Goal: Task Accomplishment & Management: Complete application form

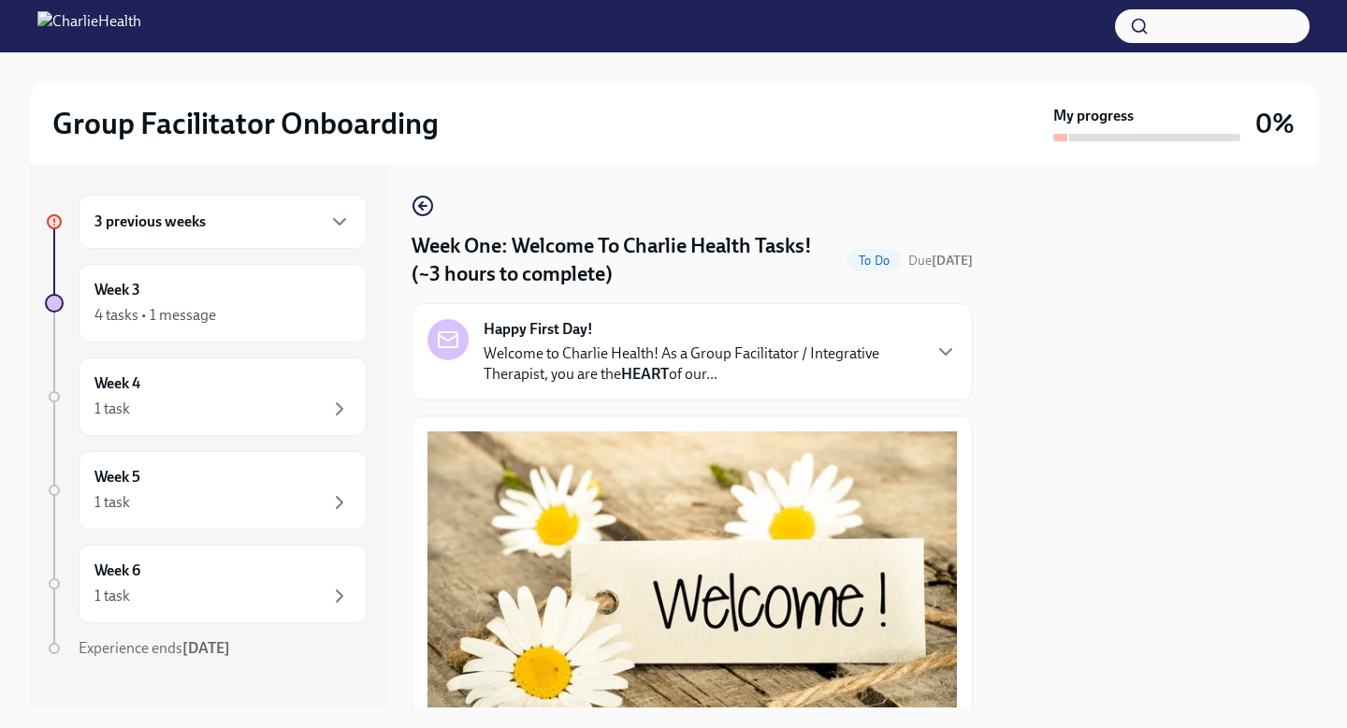
click at [152, 221] on h6 "3 previous weeks" at bounding box center [149, 221] width 111 height 21
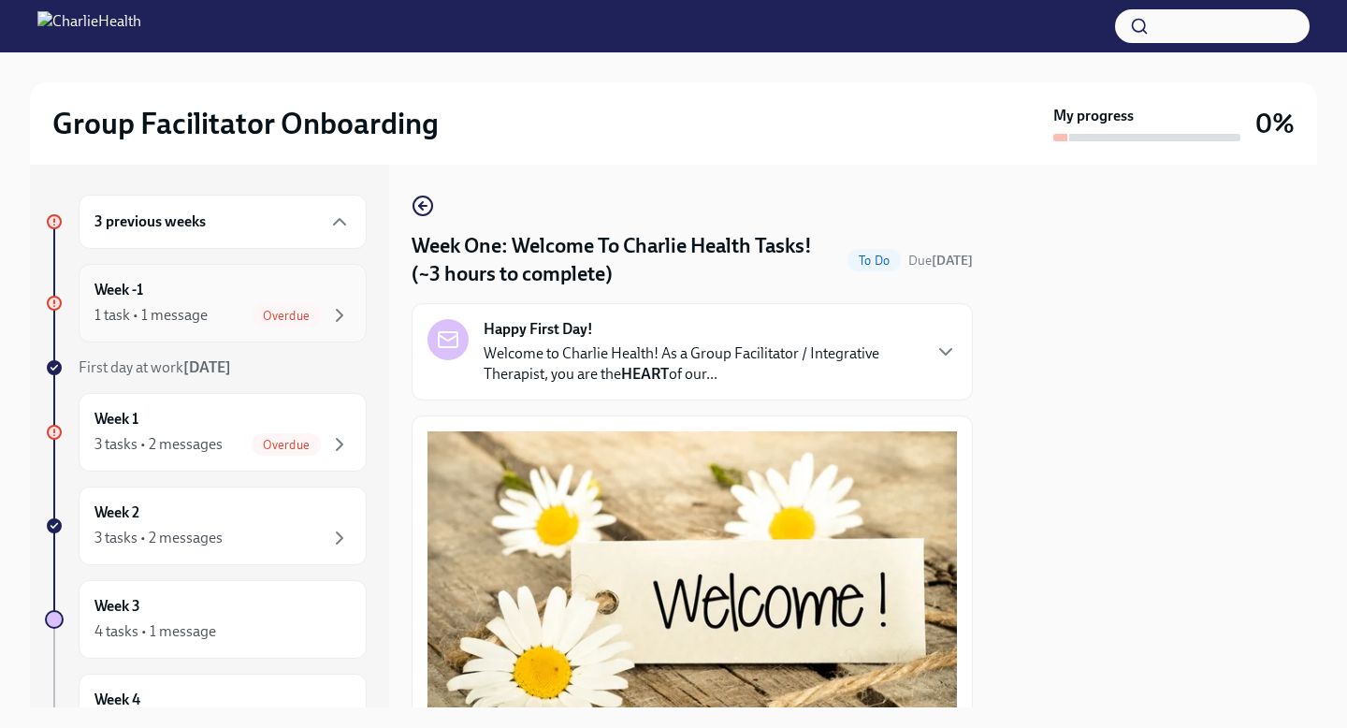
click at [137, 313] on div "1 task • 1 message" at bounding box center [150, 315] width 113 height 21
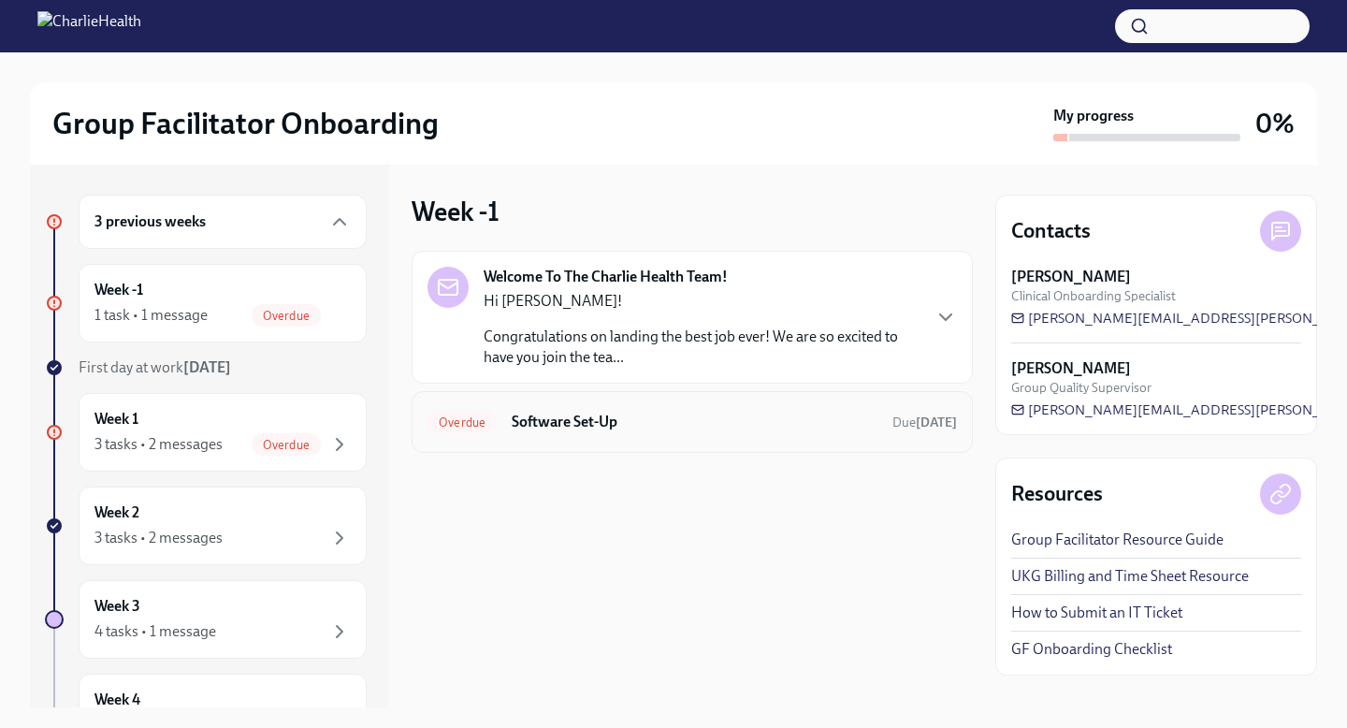
click at [528, 413] on h6 "Software Set-Up" at bounding box center [695, 421] width 366 height 21
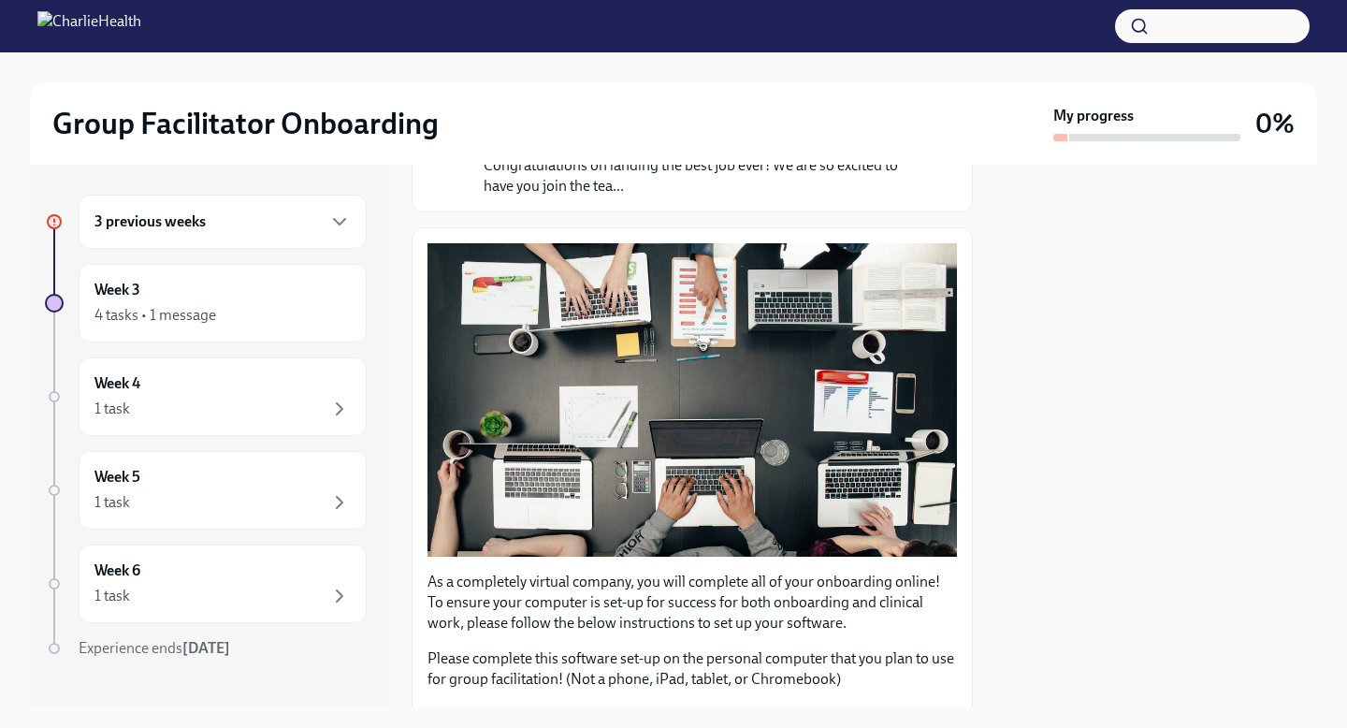
scroll to position [539, 0]
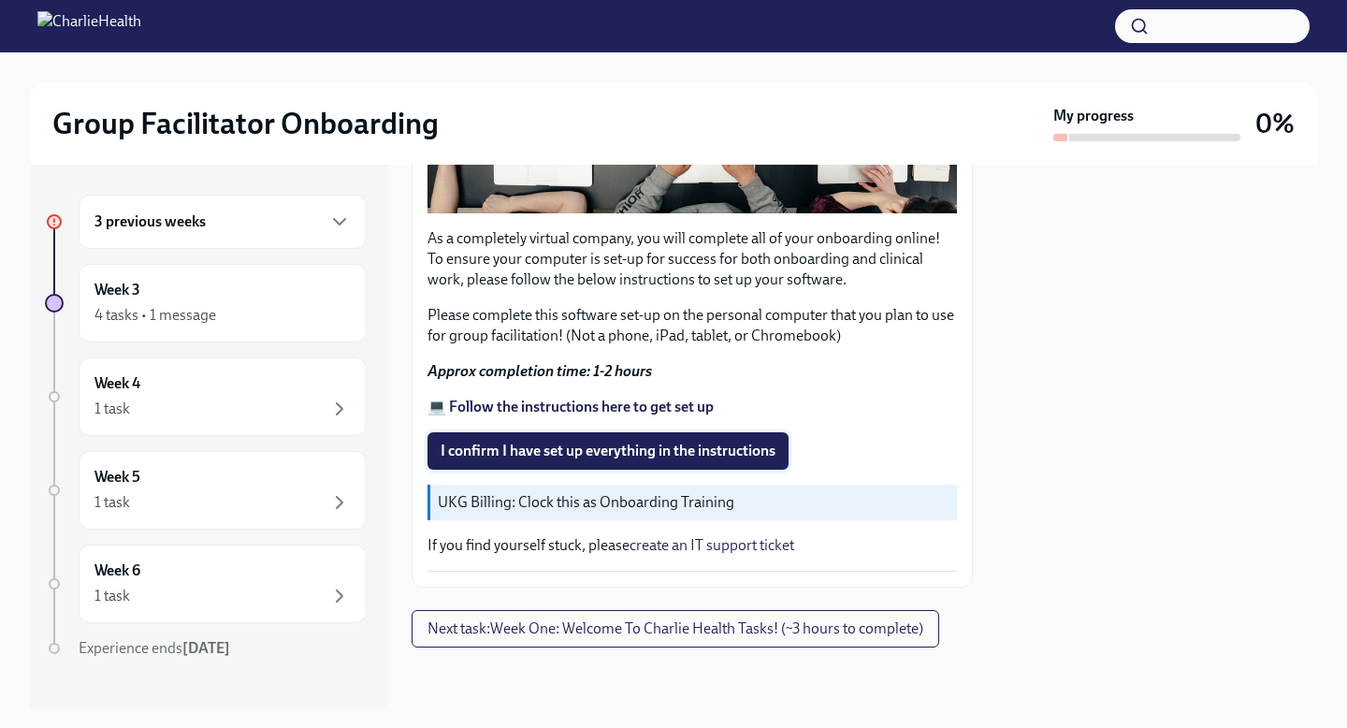
click at [541, 458] on span "I confirm I have set up everything in the instructions" at bounding box center [607, 450] width 335 height 19
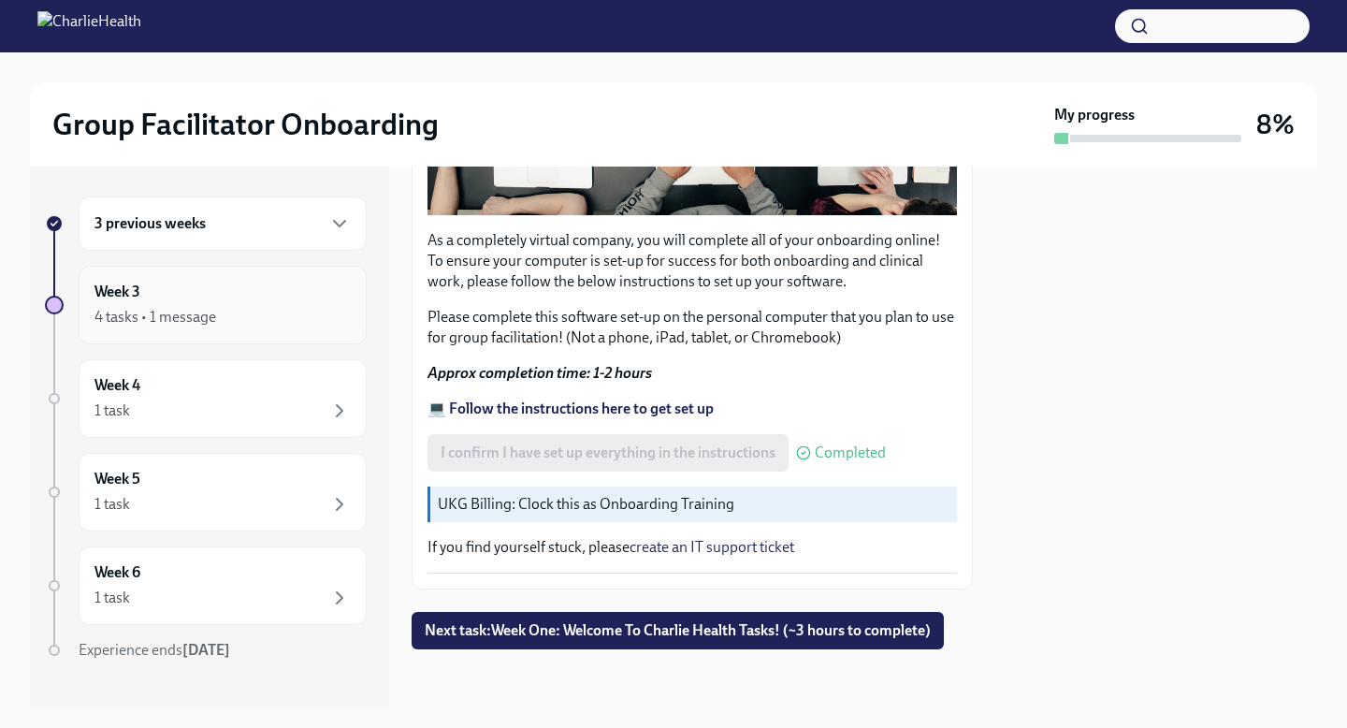
click at [211, 328] on div "Week 3 4 tasks • 1 message" at bounding box center [223, 305] width 288 height 79
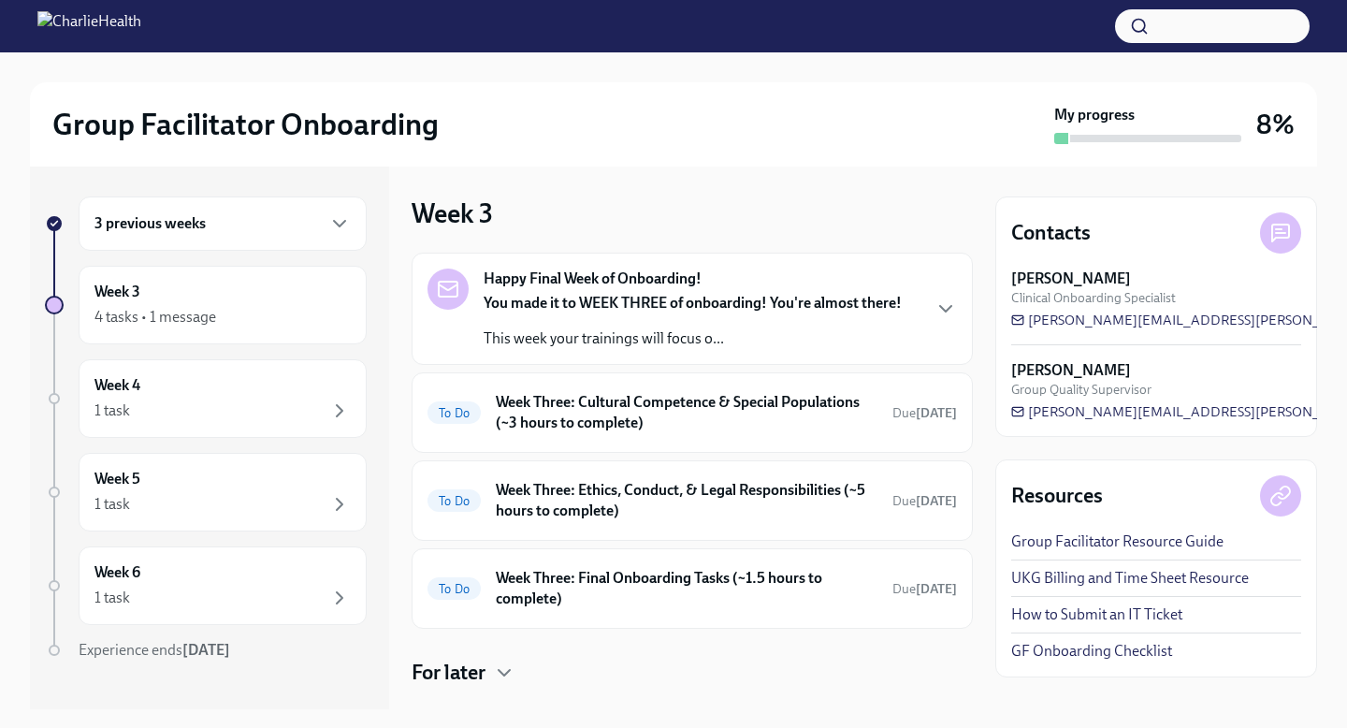
click at [200, 234] on div "3 previous weeks" at bounding box center [222, 223] width 256 height 22
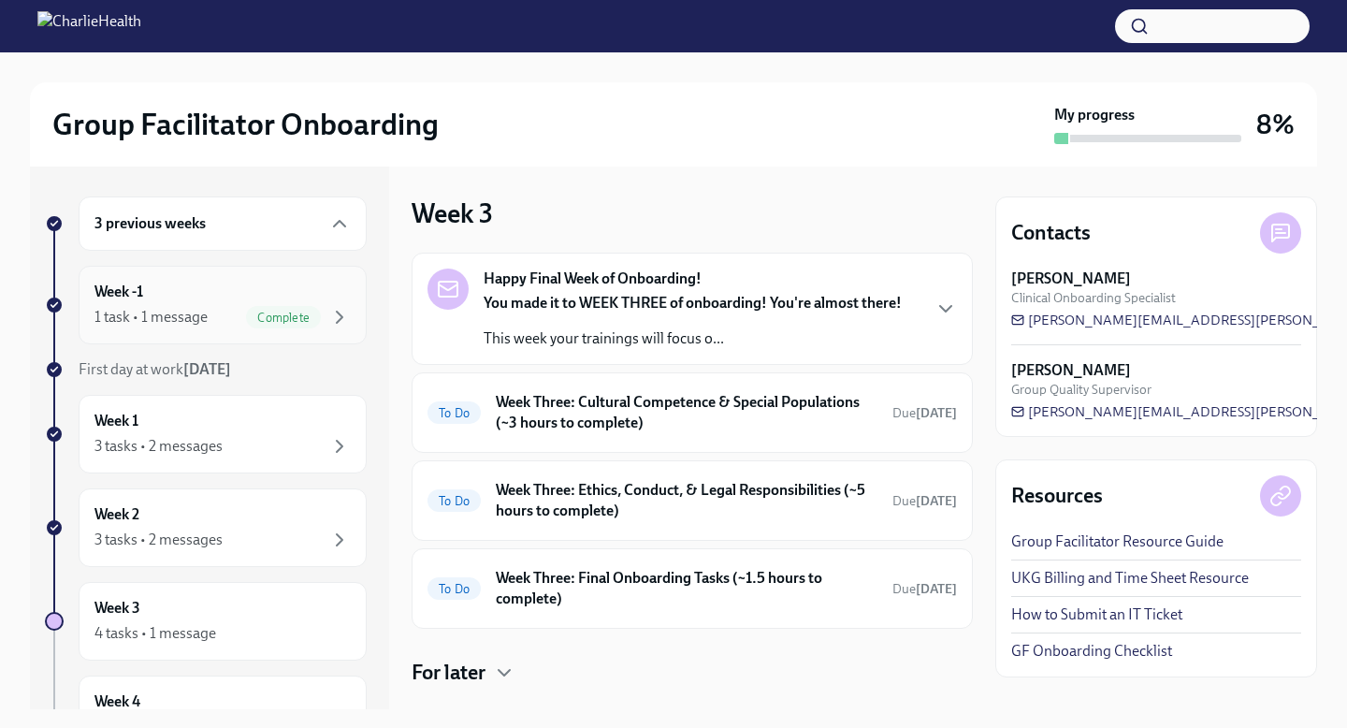
click at [213, 329] on div "Week -1 1 task • 1 message Complete" at bounding box center [223, 305] width 288 height 79
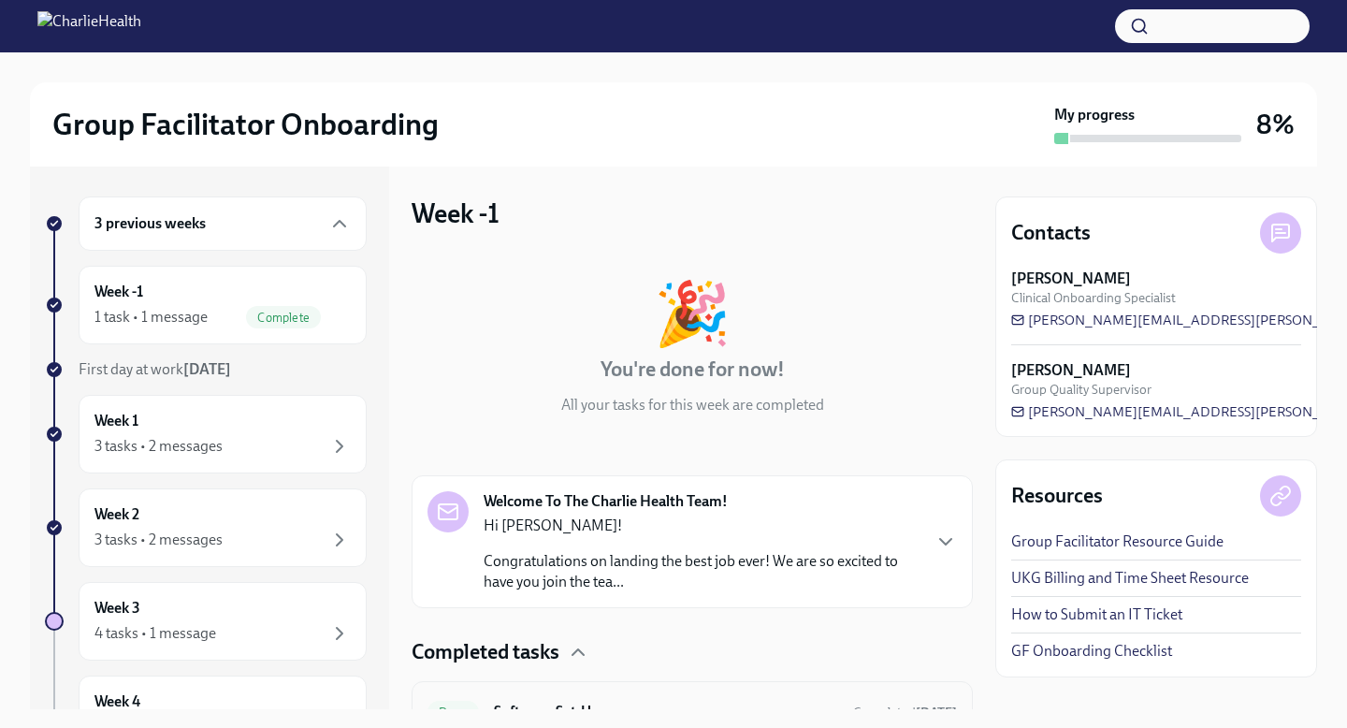
scroll to position [94, 0]
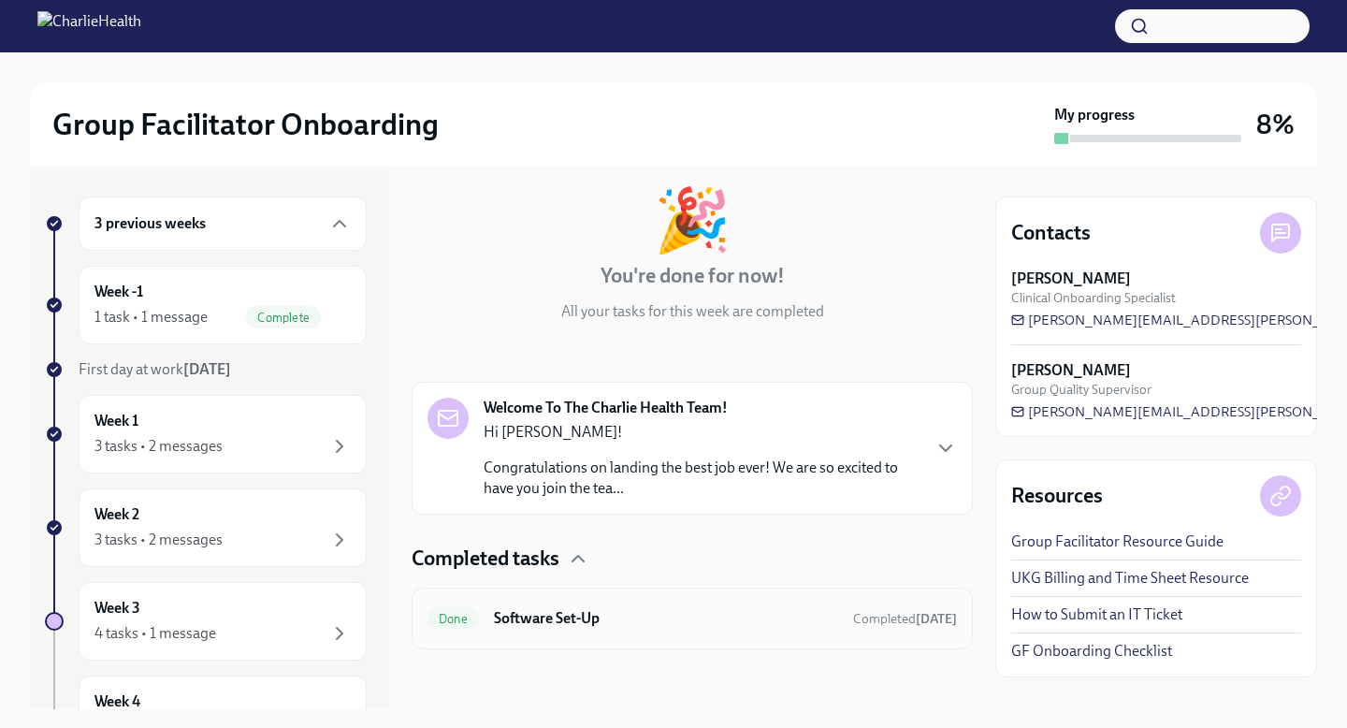
click at [638, 614] on h6 "Software Set-Up" at bounding box center [666, 618] width 344 height 21
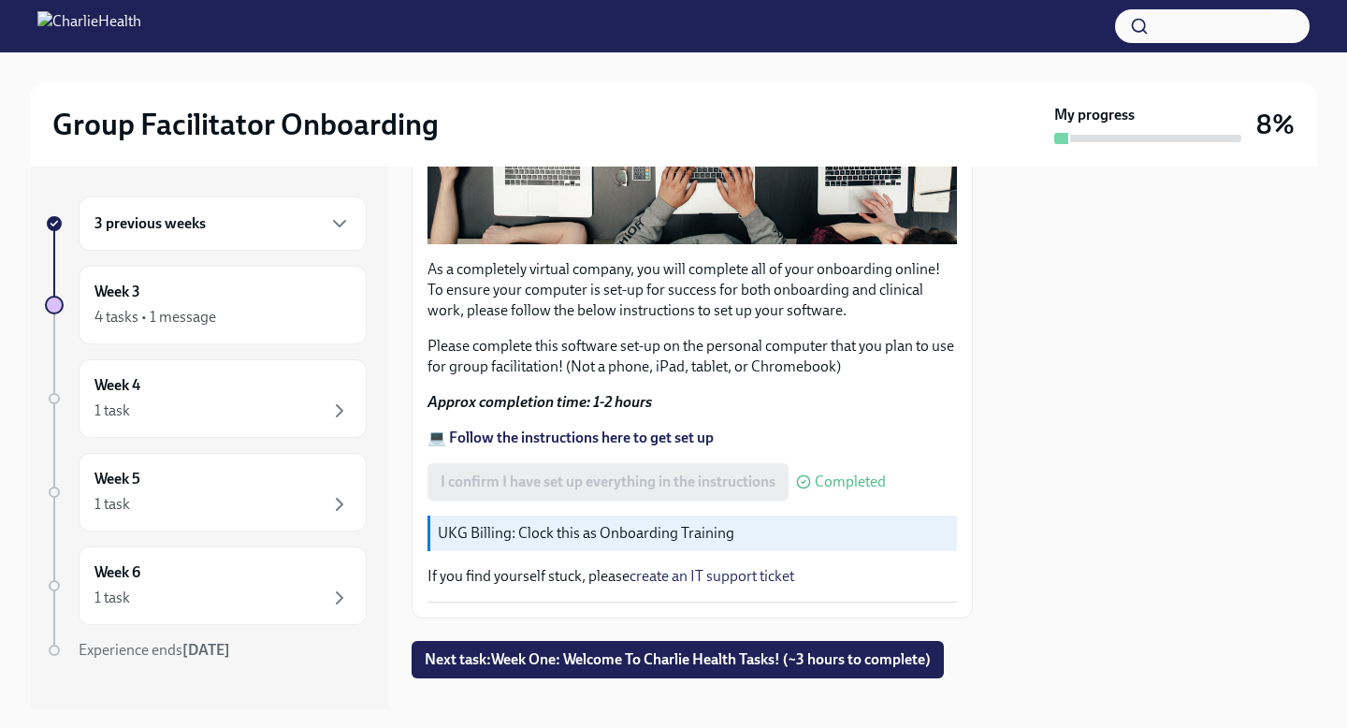
scroll to position [539, 0]
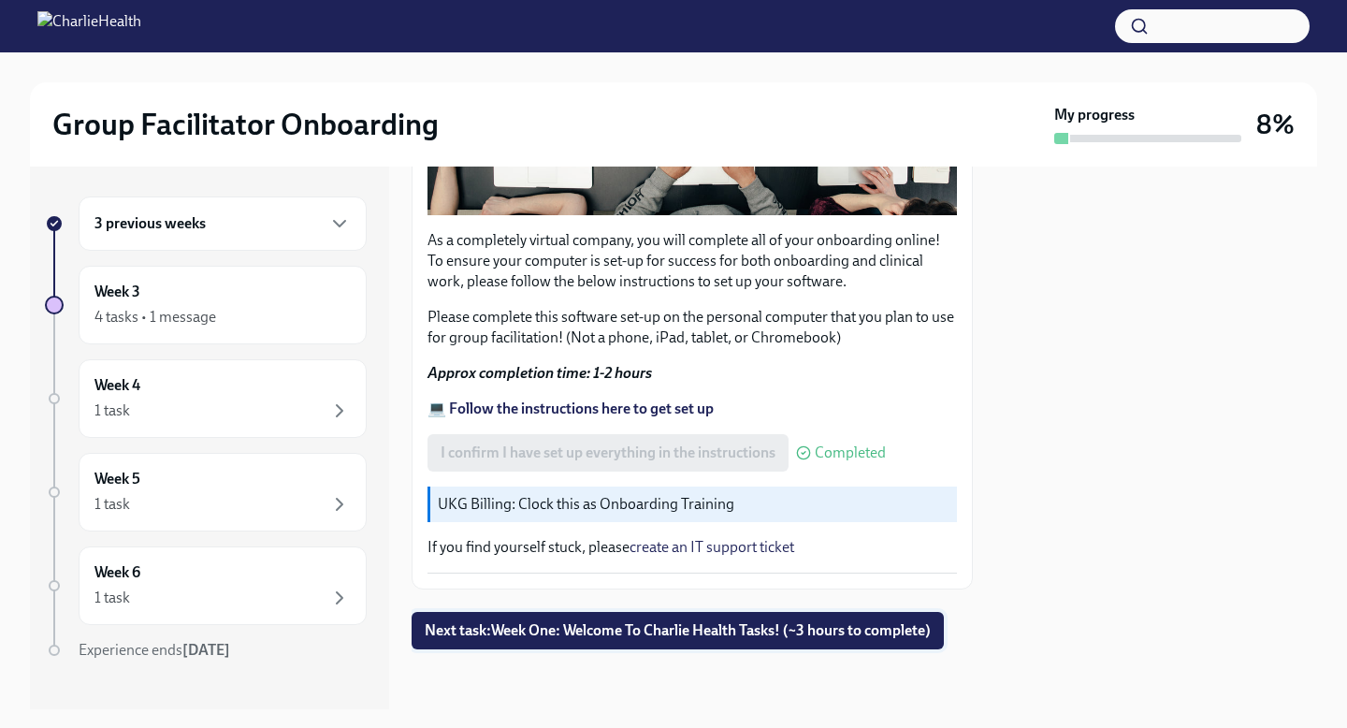
click at [597, 642] on button "Next task : Week One: Welcome To Charlie Health Tasks! (~3 hours to complete)" at bounding box center [677, 630] width 532 height 37
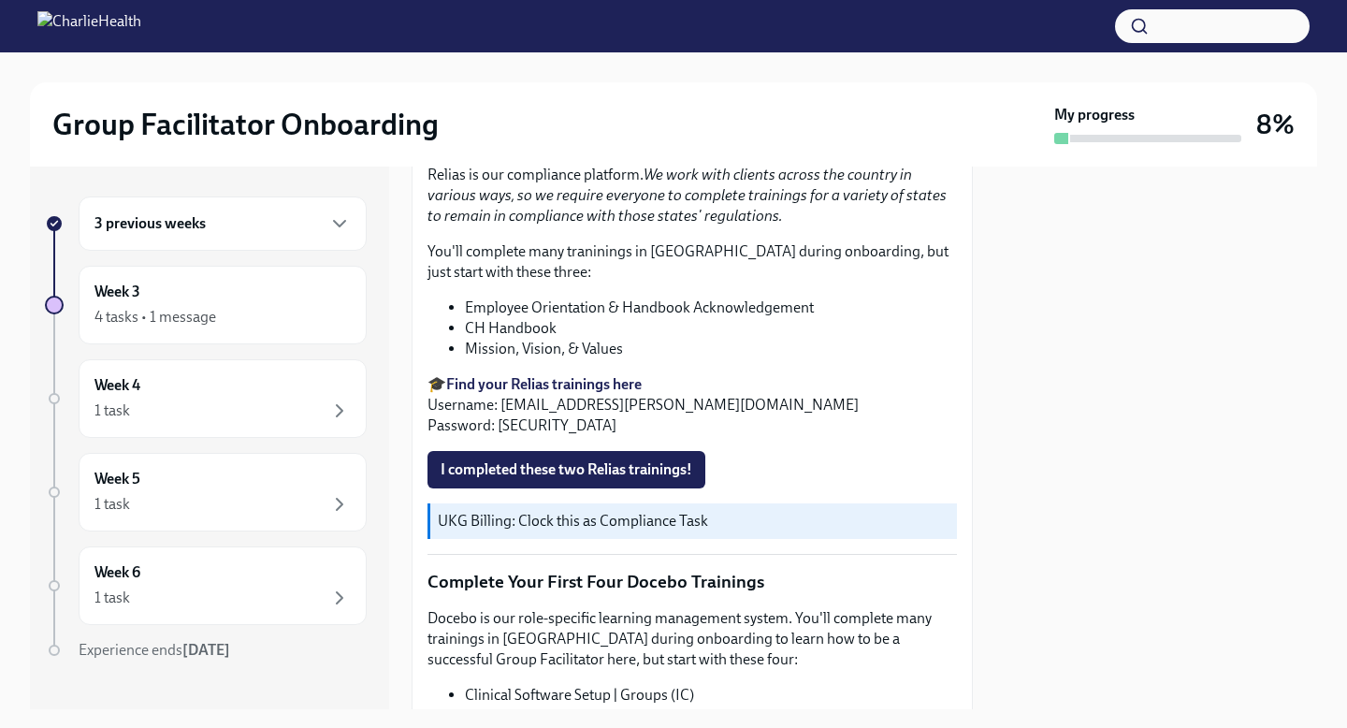
scroll to position [2121, 0]
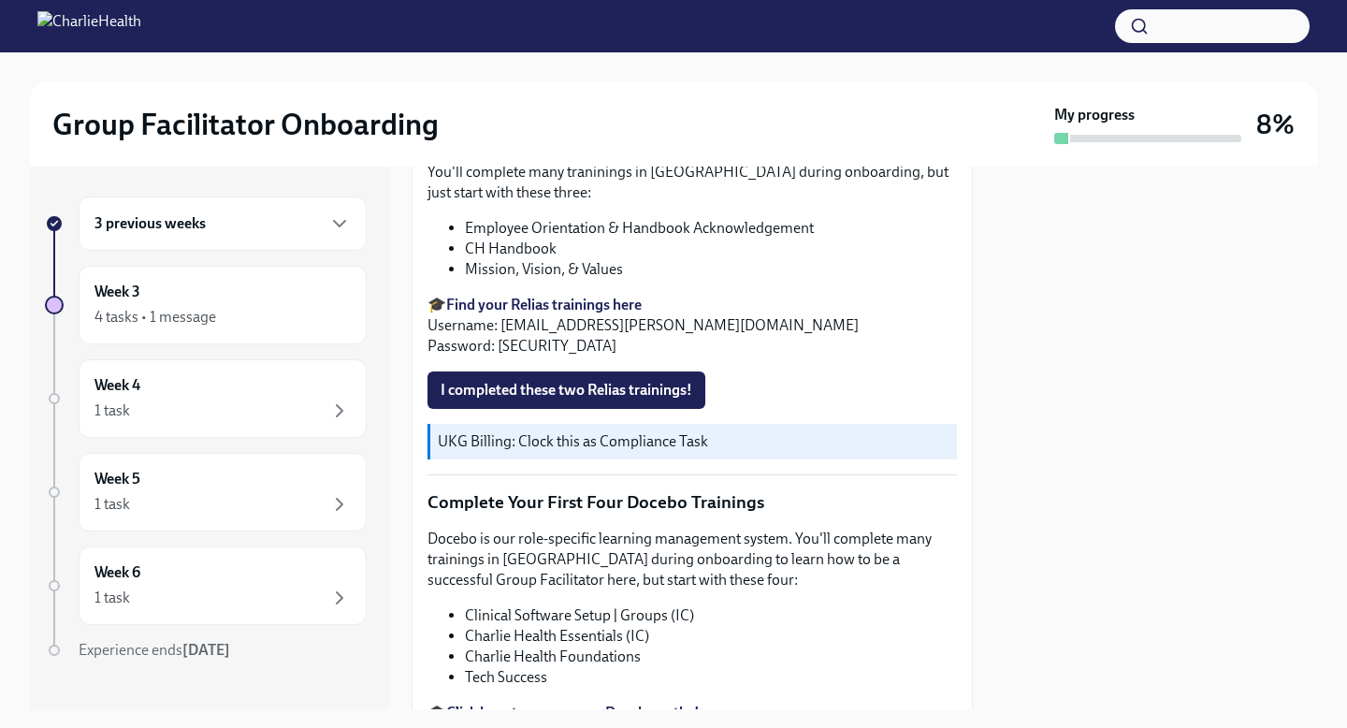
click at [210, 231] on div "3 previous weeks" at bounding box center [222, 223] width 256 height 22
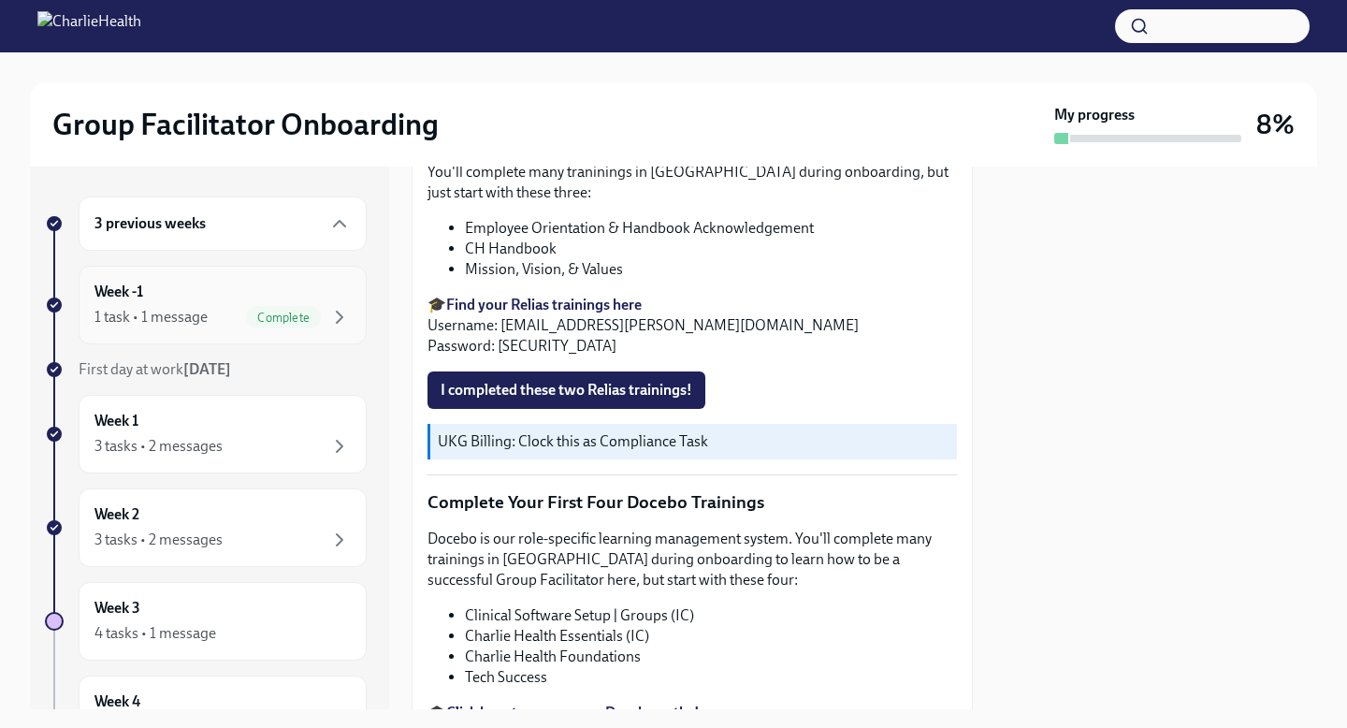
click at [180, 301] on div "Week -1 1 task • 1 message Complete" at bounding box center [222, 304] width 256 height 47
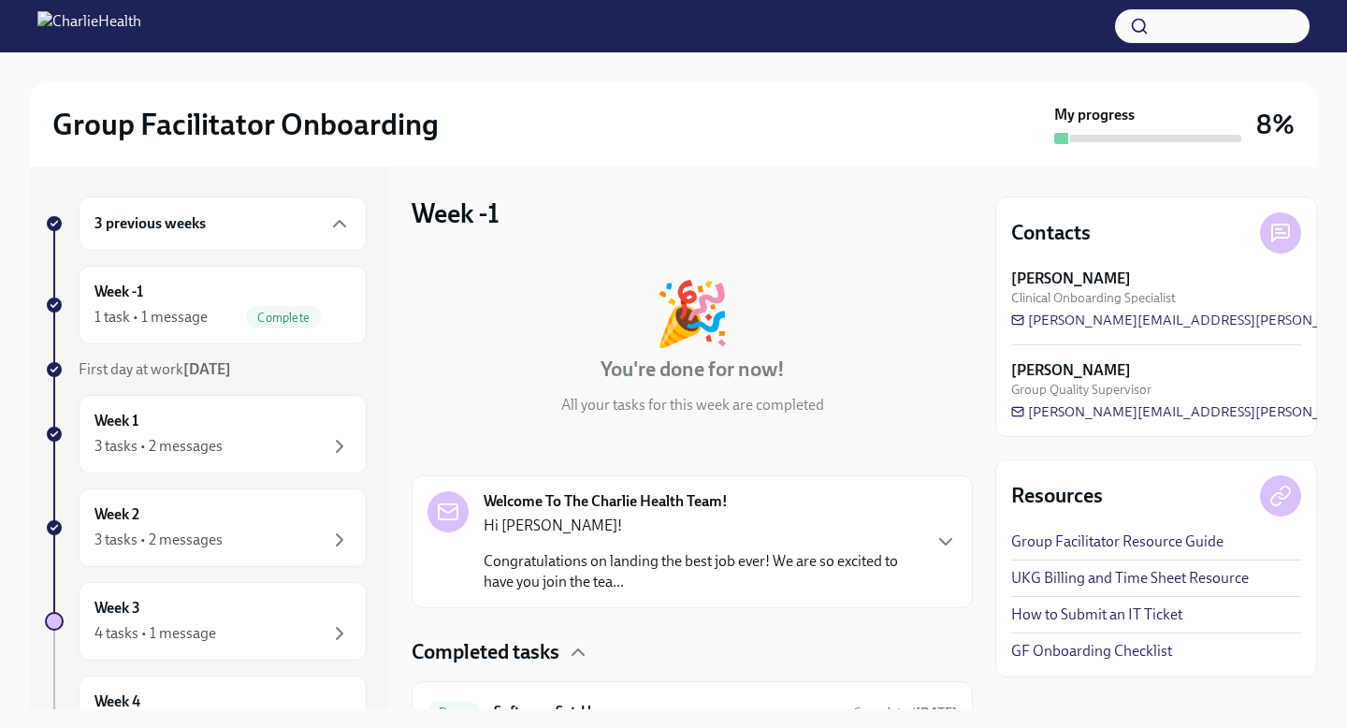
scroll to position [94, 0]
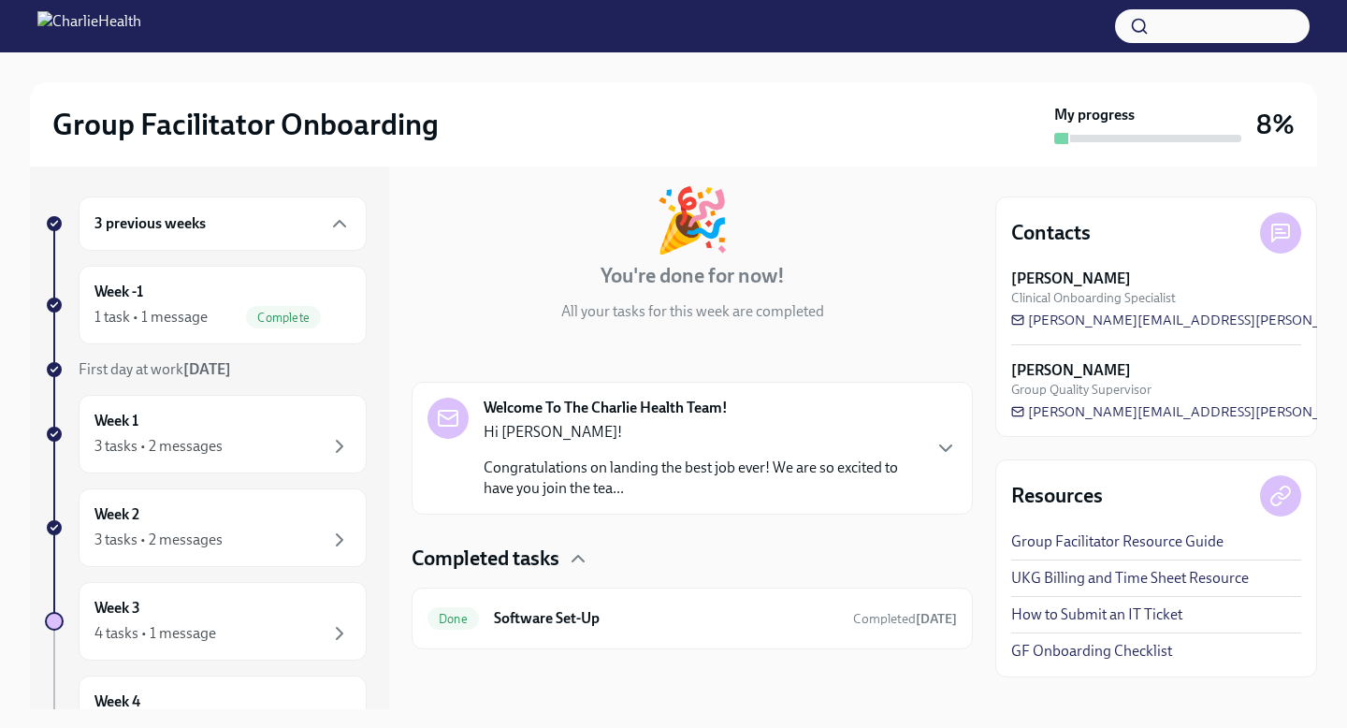
click at [962, 450] on div "Welcome To The Charlie Health Team! Hi [PERSON_NAME]! Congratulations on landin…" at bounding box center [691, 448] width 561 height 133
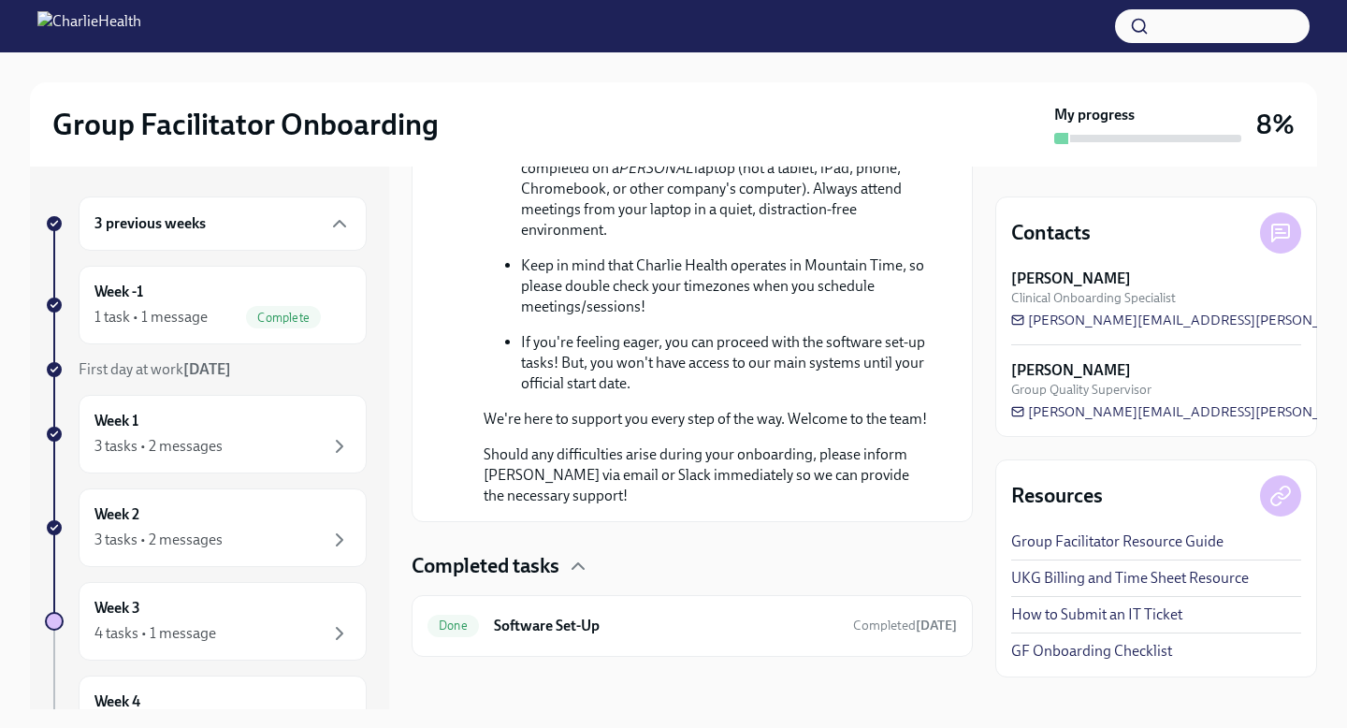
scroll to position [1181, 0]
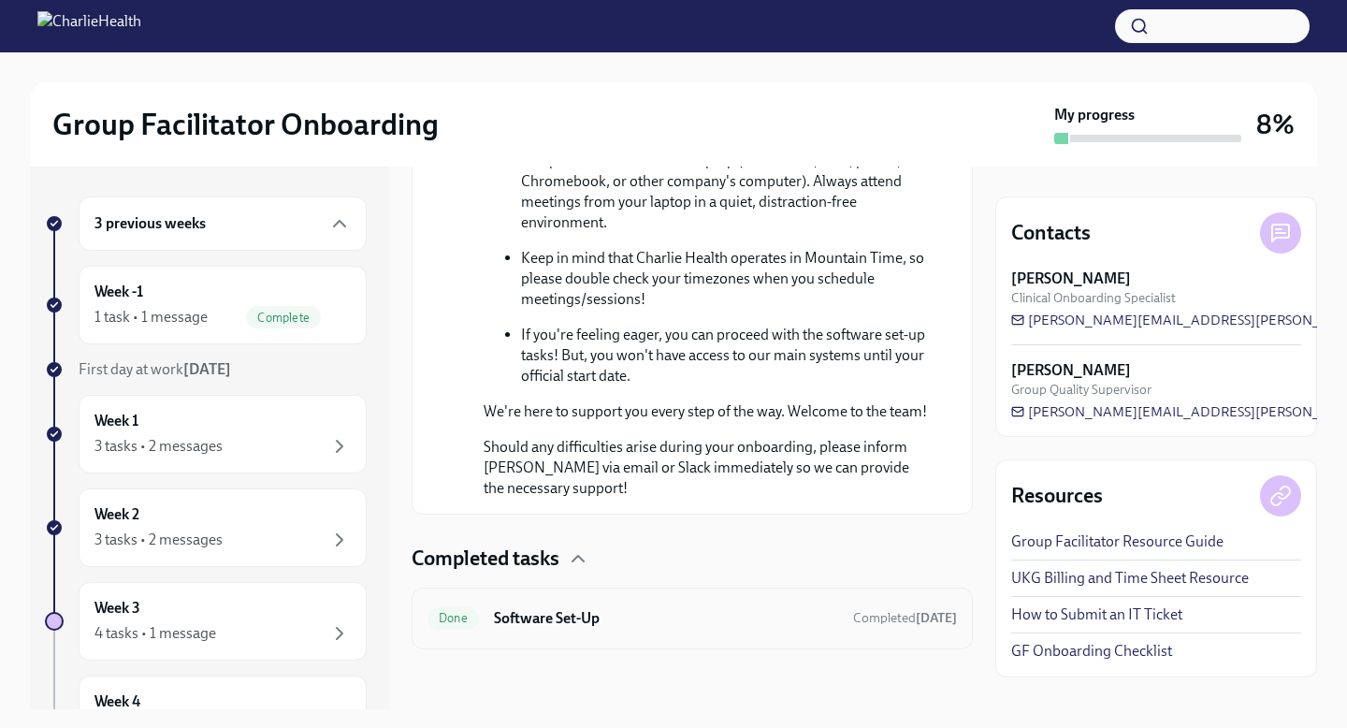
click at [813, 617] on h6 "Software Set-Up" at bounding box center [666, 618] width 344 height 21
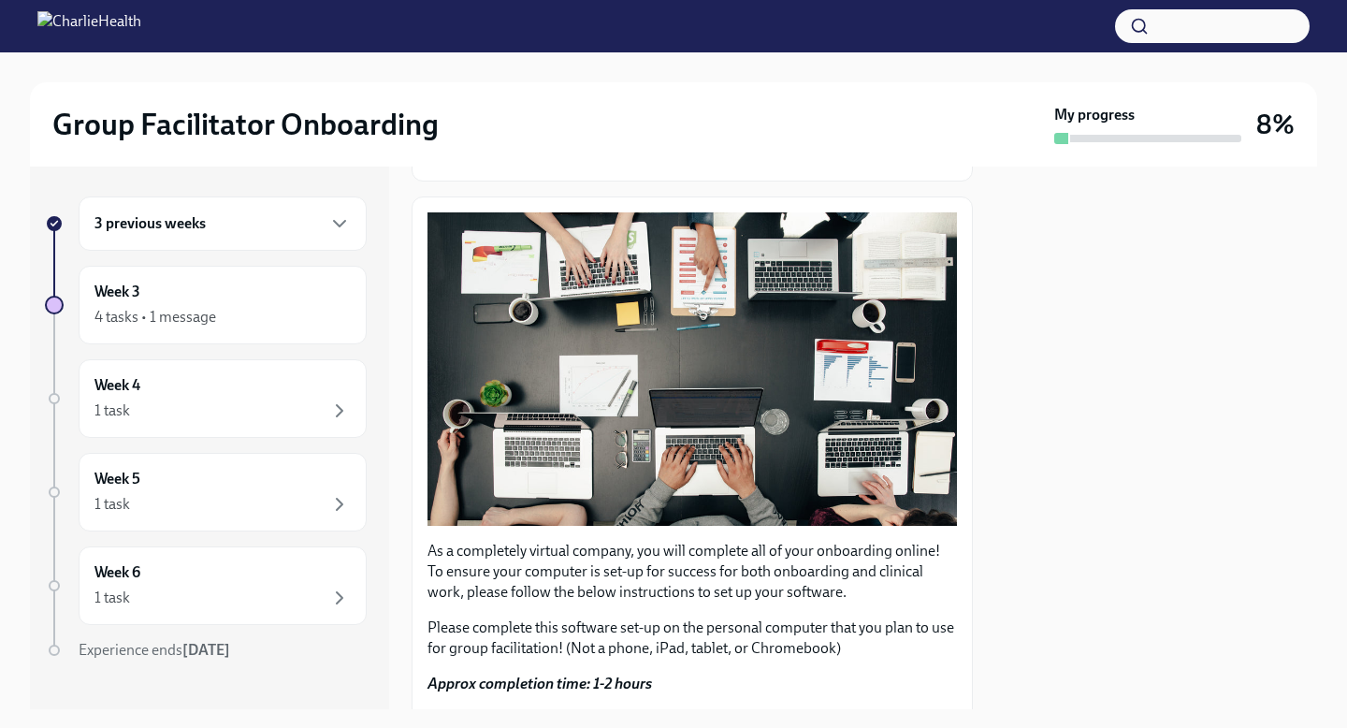
scroll to position [539, 0]
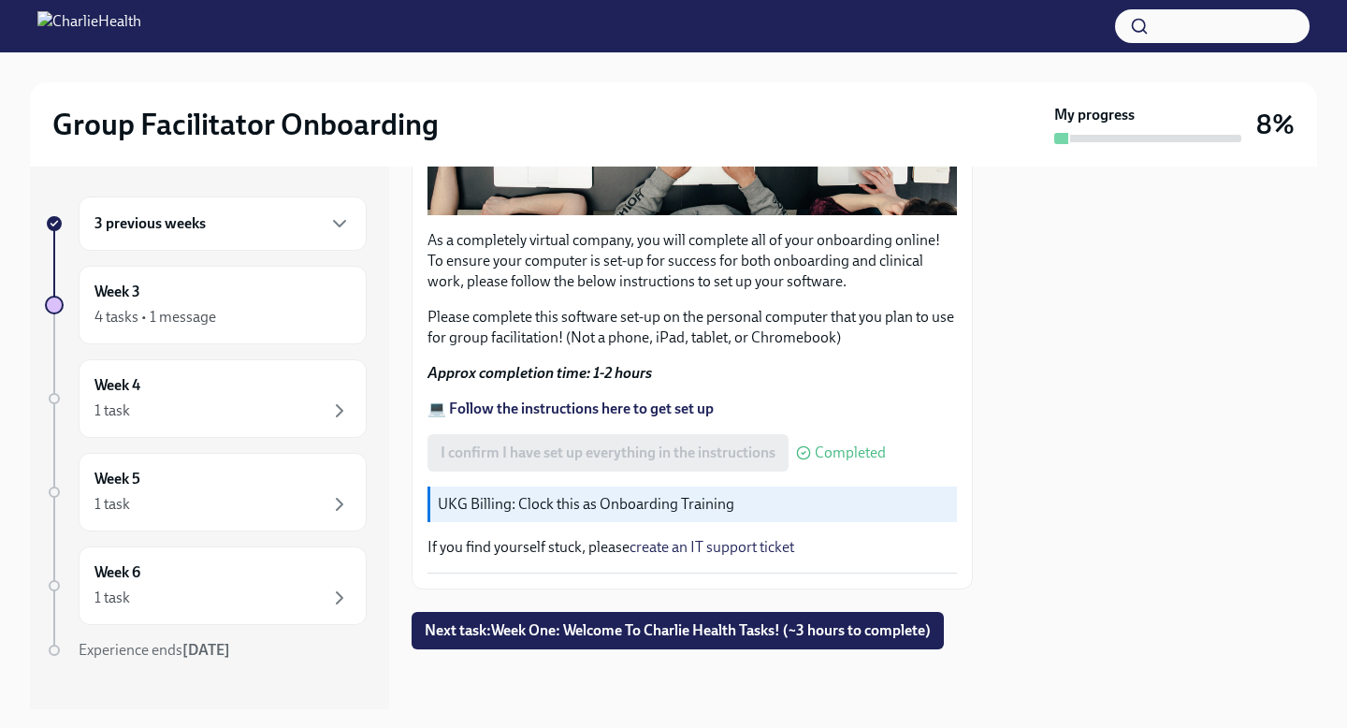
click at [639, 409] on strong "💻 Follow the instructions here to get set up" at bounding box center [570, 408] width 286 height 18
click at [582, 626] on span "Next task : Week One: Welcome To Charlie Health Tasks! (~3 hours to complete)" at bounding box center [678, 630] width 506 height 19
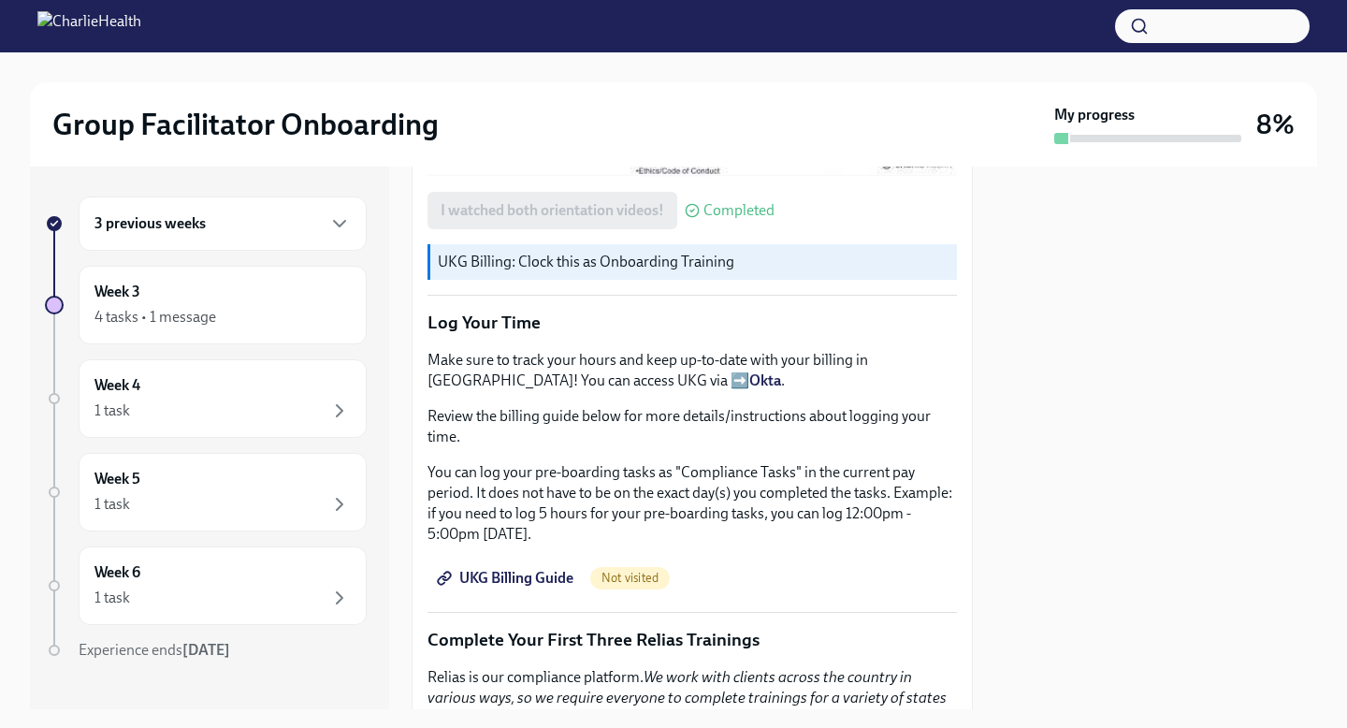
scroll to position [1541, 0]
click at [749, 381] on strong "Okta" at bounding box center [765, 378] width 32 height 18
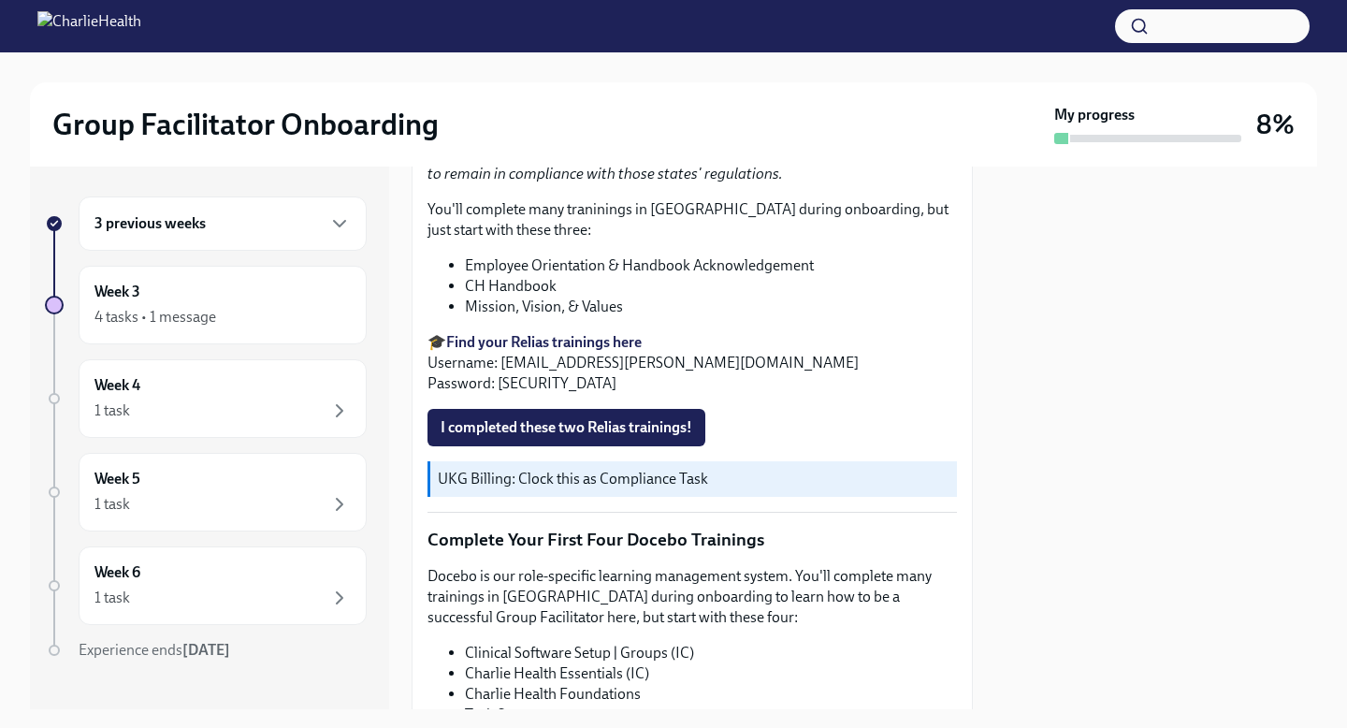
scroll to position [1968, 0]
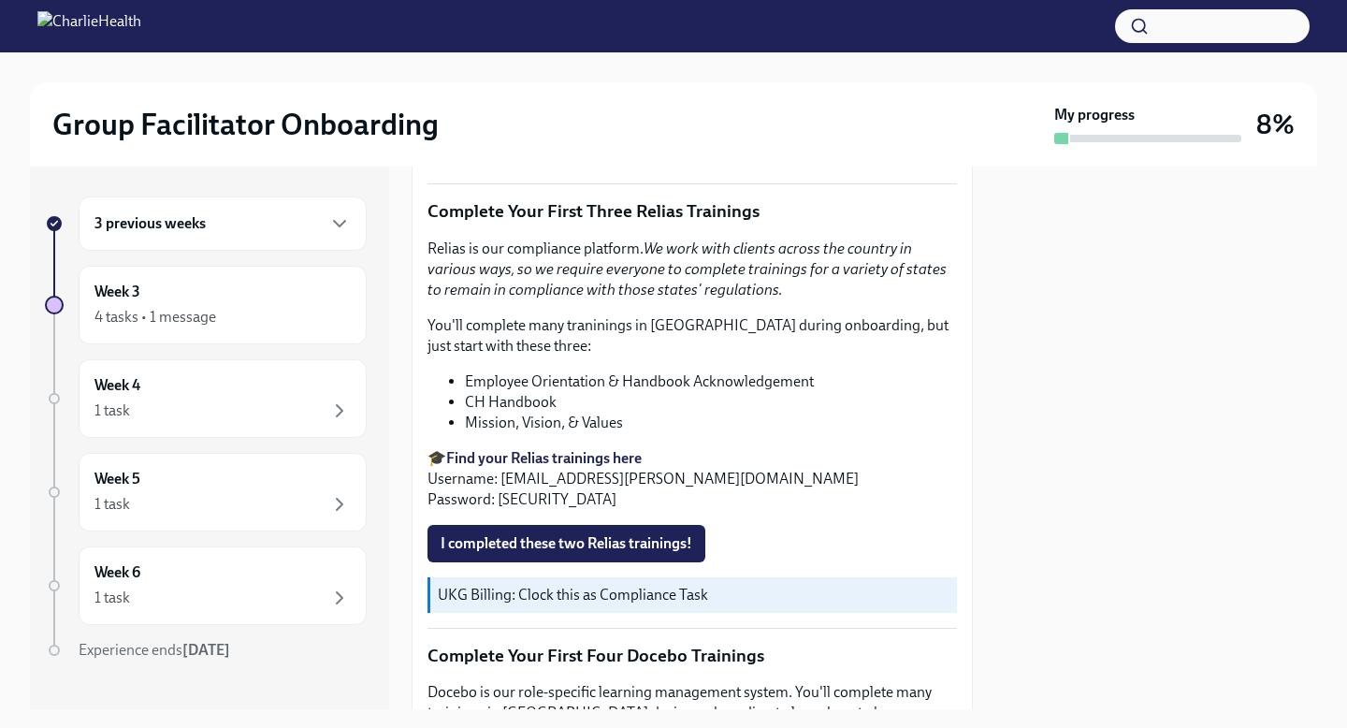
click at [524, 466] on strong "Find your Relias trainings here" at bounding box center [543, 458] width 195 height 18
click at [512, 478] on p "🎓 Find your Relias trainings here Username: [PERSON_NAME][EMAIL_ADDRESS][DOMAIN…" at bounding box center [691, 479] width 529 height 62
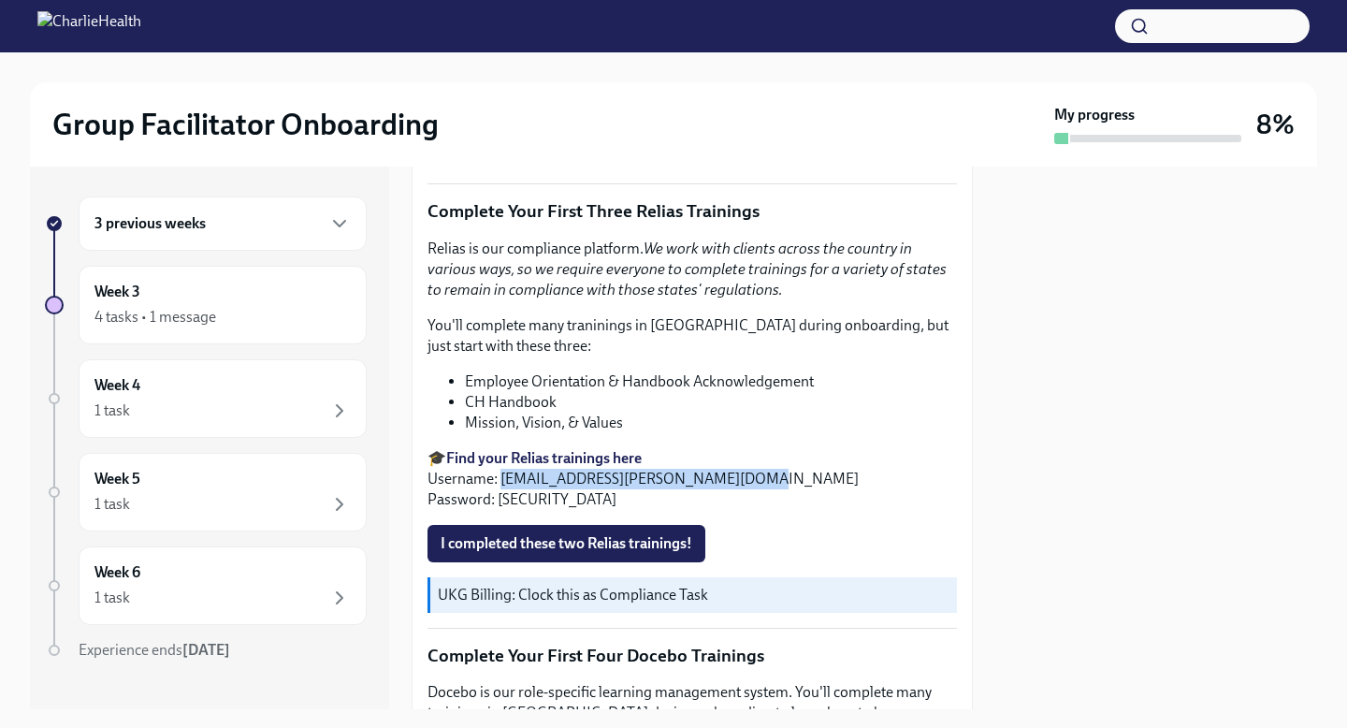
drag, startPoint x: 501, startPoint y: 476, endPoint x: 730, endPoint y: 477, distance: 229.1
click at [730, 479] on p "🎓 Find your Relias trainings here Username: [PERSON_NAME][EMAIL_ADDRESS][DOMAIN…" at bounding box center [691, 479] width 529 height 62
copy p "[EMAIL_ADDRESS][PERSON_NAME][DOMAIN_NAME]"
click at [584, 534] on span "I completed these two Relias trainings!" at bounding box center [566, 543] width 252 height 19
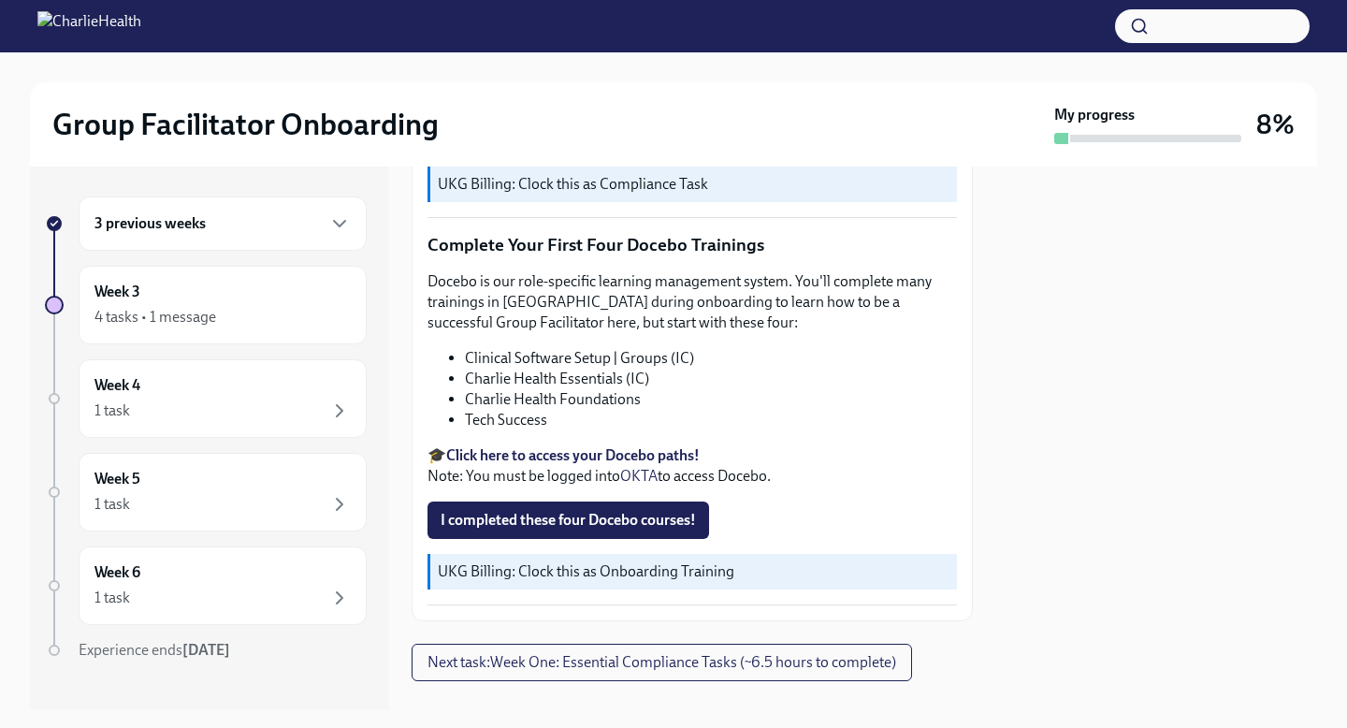
scroll to position [2388, 0]
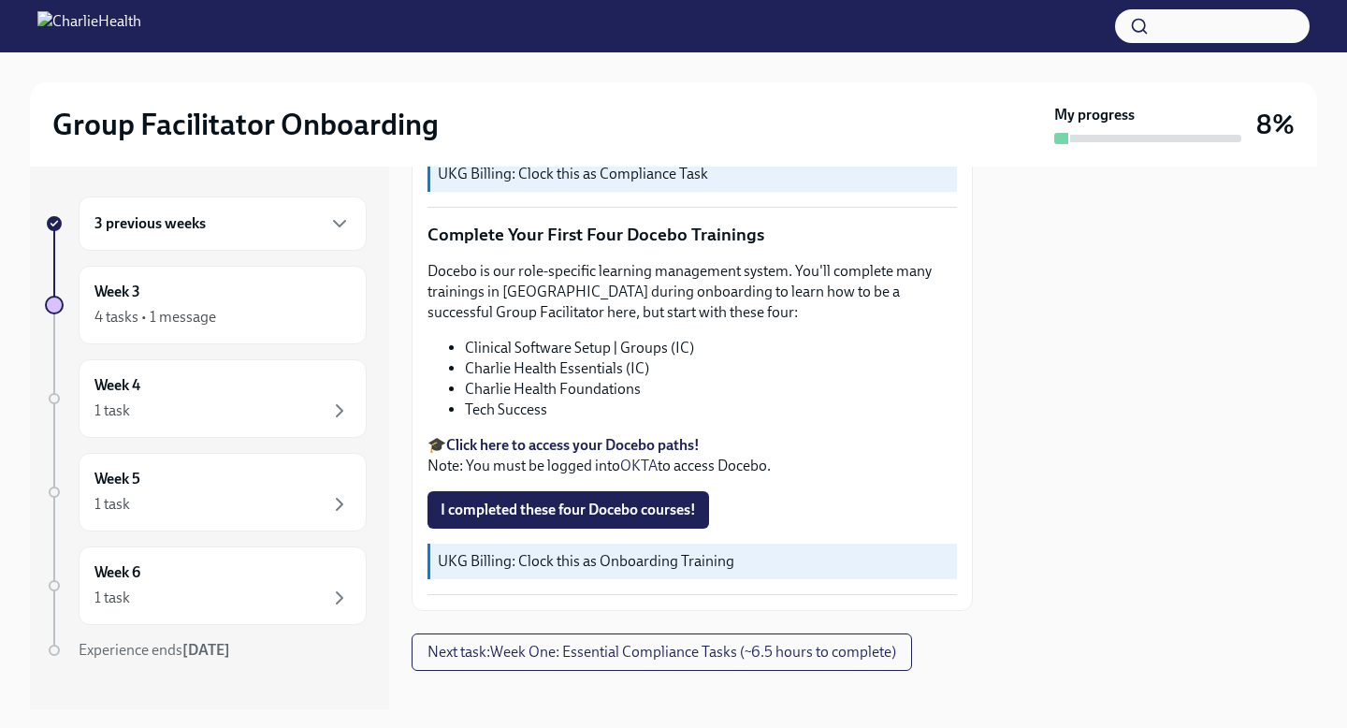
click at [597, 448] on strong "Click here to access your Docebo paths!" at bounding box center [572, 445] width 253 height 18
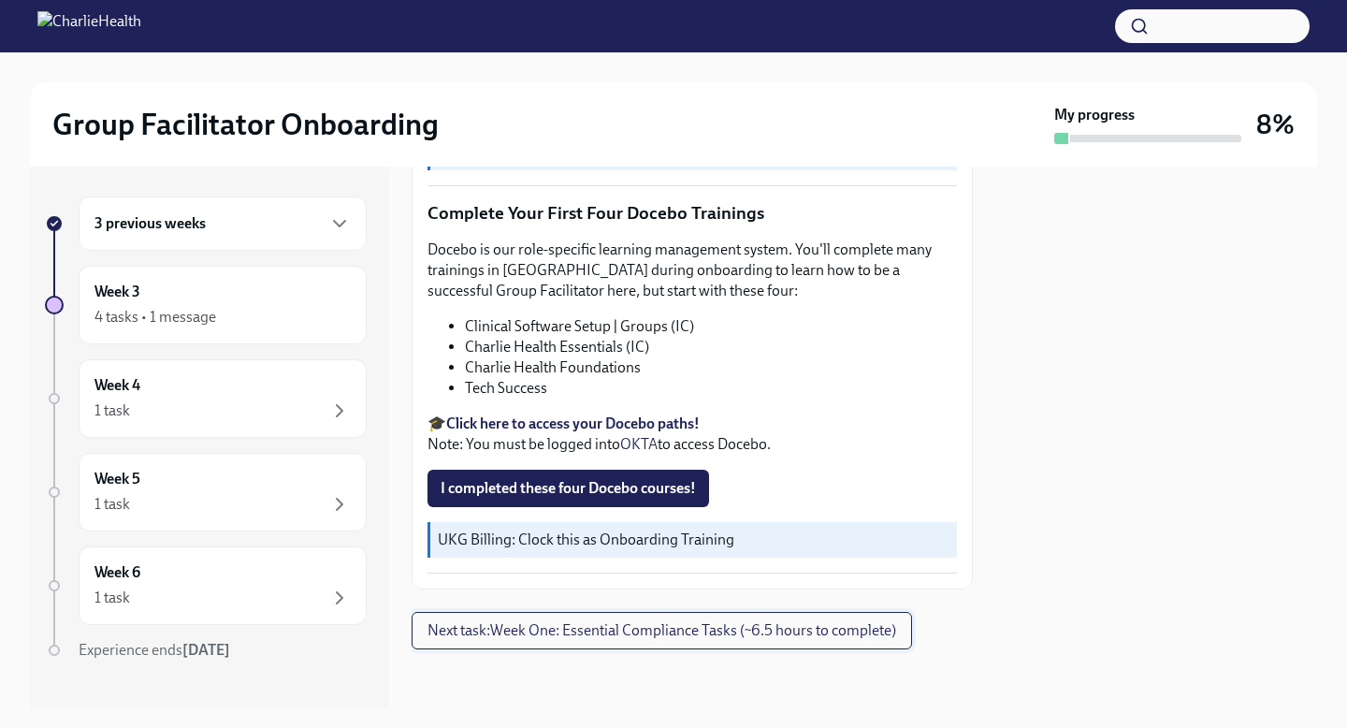
click at [527, 629] on span "Next task : Week One: Essential Compliance Tasks (~6.5 hours to complete)" at bounding box center [661, 630] width 469 height 19
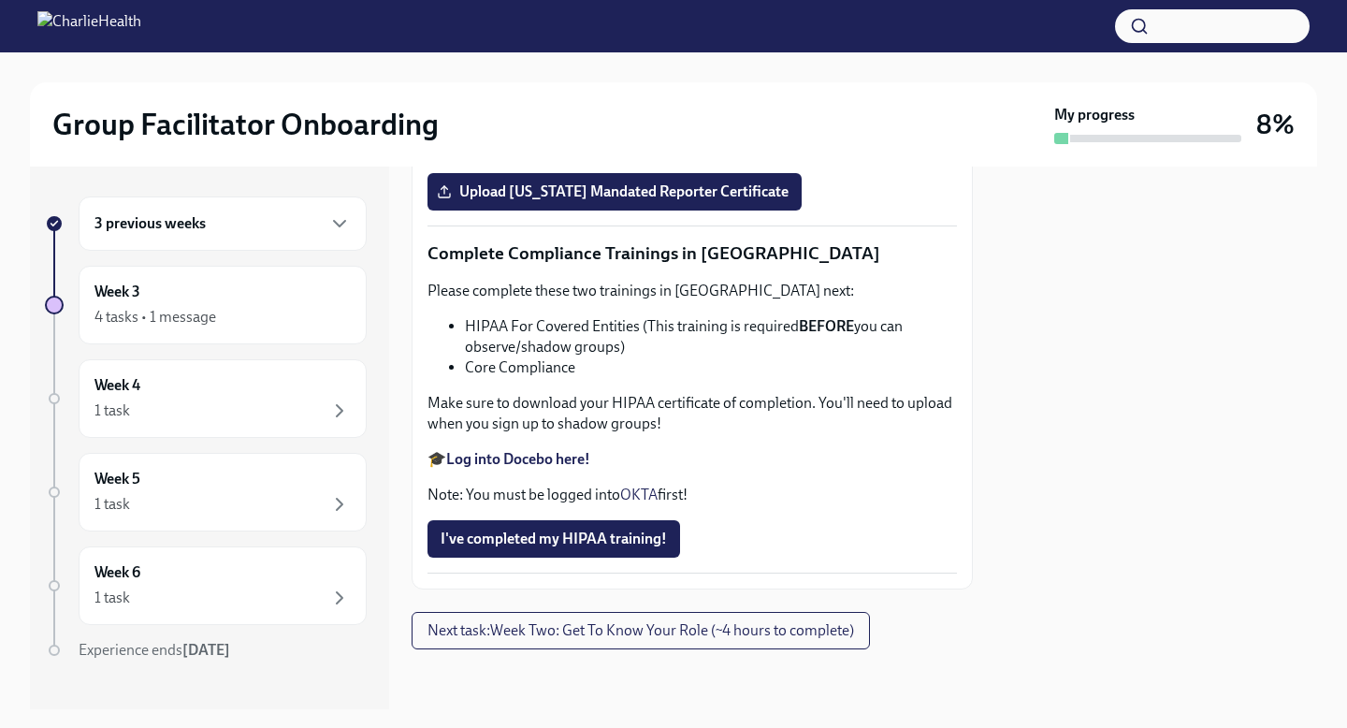
scroll to position [4469, 0]
